Goal: Information Seeking & Learning: Learn about a topic

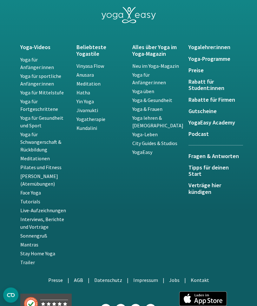
scroll to position [1409, 0]
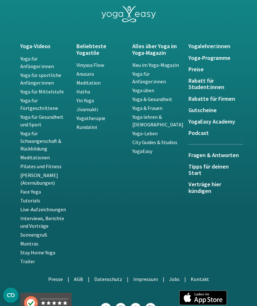
click at [33, 89] on link "Yoga für Mittelstufe" at bounding box center [41, 91] width 43 height 6
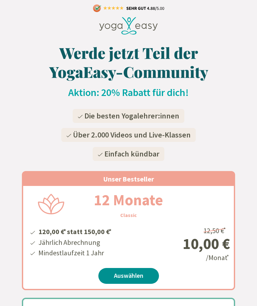
scroll to position [1431, 0]
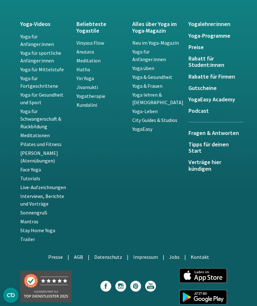
click at [36, 60] on link "Yoga für sportliche Anfänger:innen" at bounding box center [40, 57] width 41 height 14
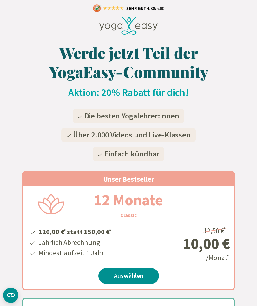
scroll to position [1431, 0]
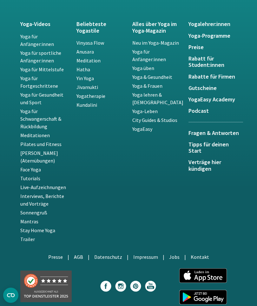
click at [33, 41] on link "Yoga für Anfänger:innen" at bounding box center [37, 40] width 34 height 14
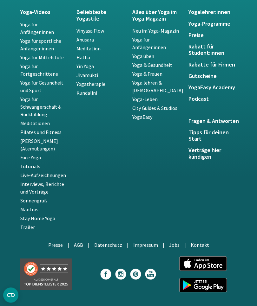
scroll to position [1444, 0]
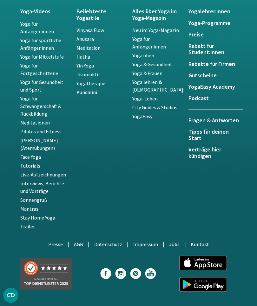
click at [220, 25] on h5 "Yoga-Programme" at bounding box center [212, 23] width 48 height 6
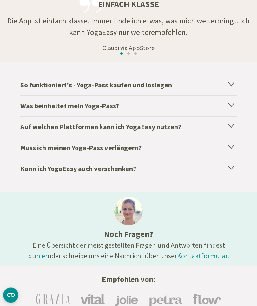
scroll to position [1055, 0]
